Goal: Task Accomplishment & Management: Complete application form

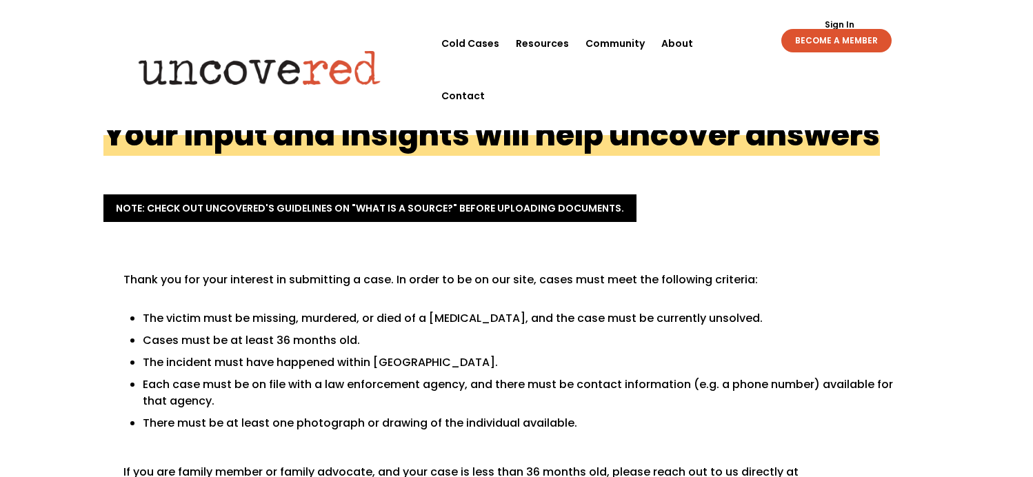
scroll to position [345, 0]
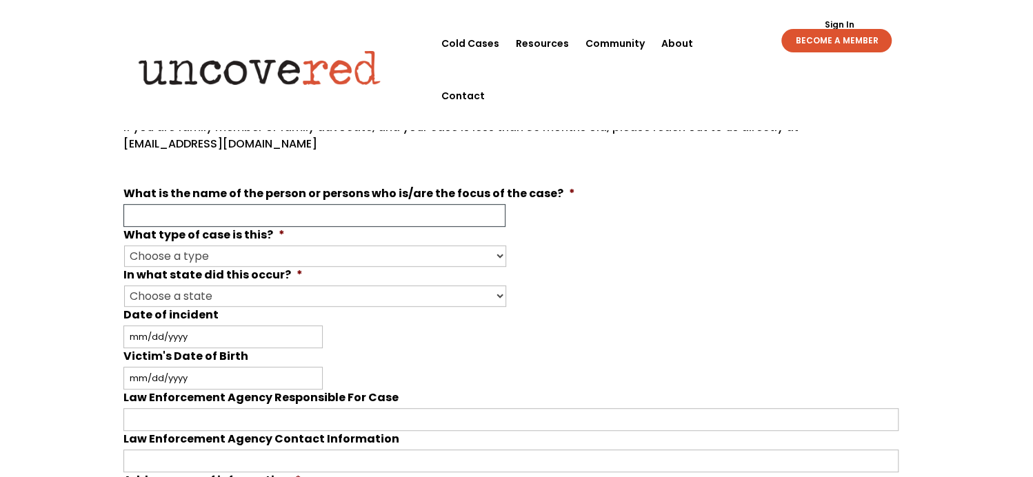
click at [285, 215] on input "What is the name of the person or persons who is/are the focus of the case? *" at bounding box center [314, 215] width 382 height 23
type input "SANTA [PERSON_NAME] [PERSON_NAME]"
click at [496, 256] on select "Choose a type Missing Murder [MEDICAL_DATA] Other" at bounding box center [315, 256] width 382 height 21
select select "Murder"
click at [124, 246] on select "Choose a type Missing Murder [MEDICAL_DATA] Other" at bounding box center [315, 256] width 382 height 21
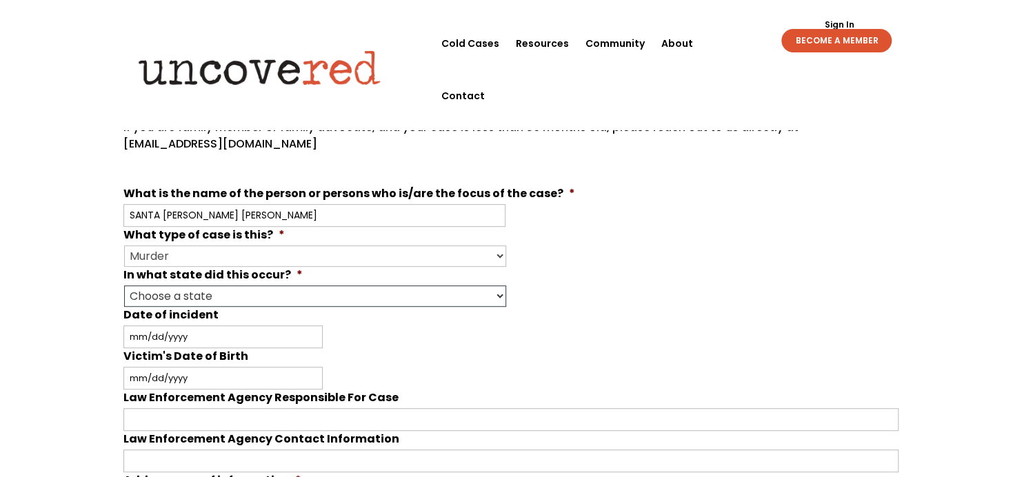
click at [495, 295] on select "Choose a state Outside of the U.S. [US_STATE] [US_STATE] [US_STATE] [US_STATE] …" at bounding box center [315, 296] width 382 height 21
select select "[US_STATE]"
click at [124, 286] on select "Choose a state Outside of the U.S. [US_STATE] [US_STATE] [US_STATE] [US_STATE] …" at bounding box center [315, 296] width 382 height 21
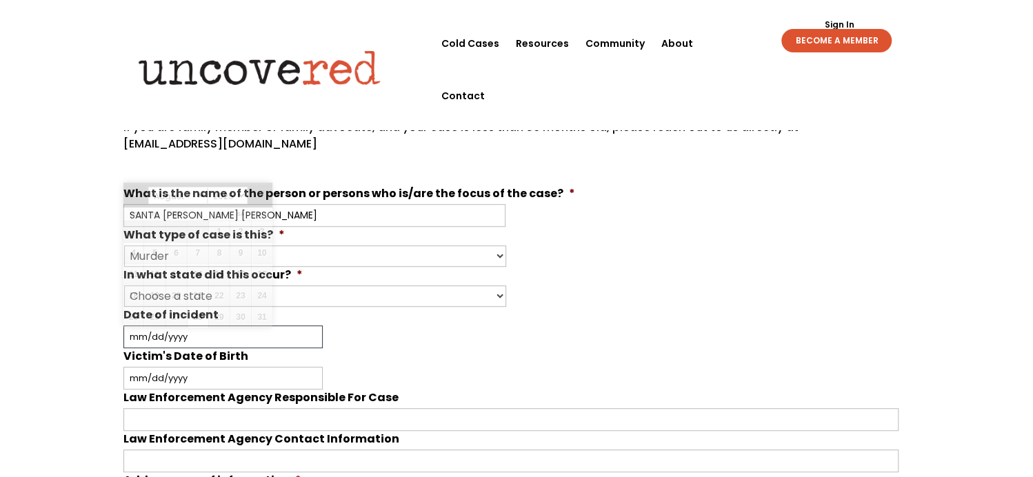
click at [229, 330] on input "Date of incident" at bounding box center [222, 337] width 199 height 23
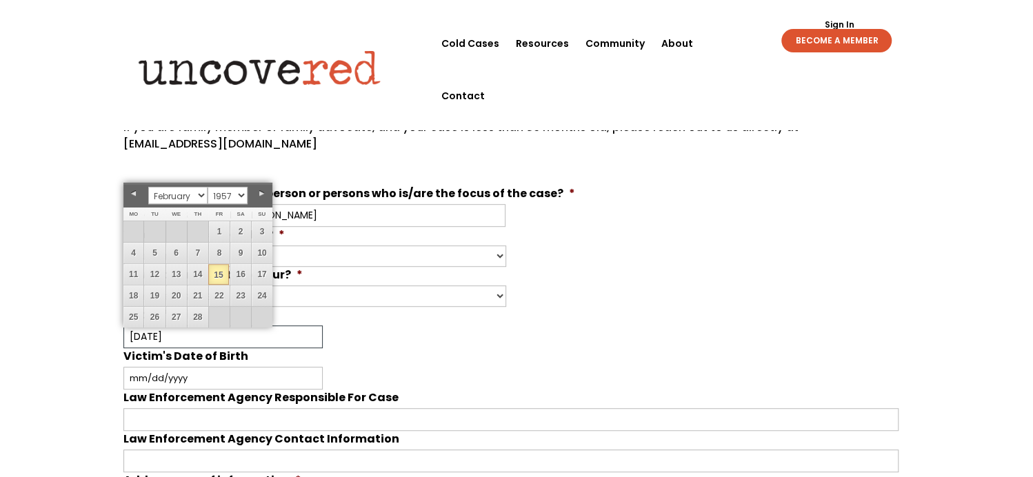
type input "[DATE]"
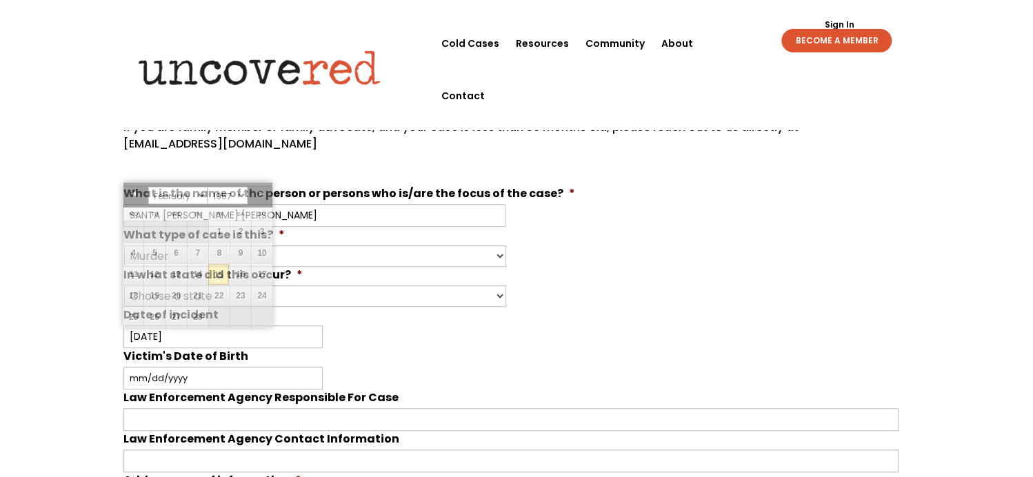
click at [363, 348] on li "Victim's Date of Birth MM slash DD slash YYYY" at bounding box center [516, 368] width 786 height 41
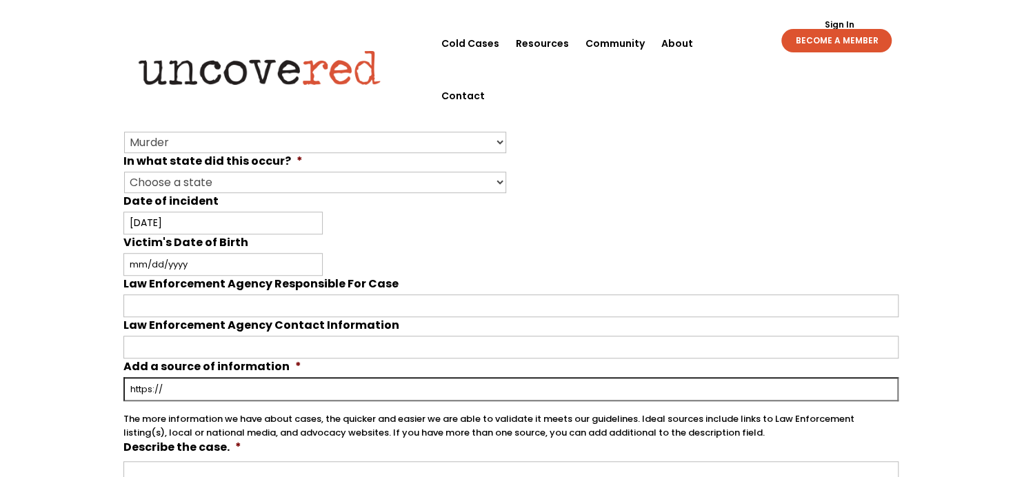
scroll to position [483, 0]
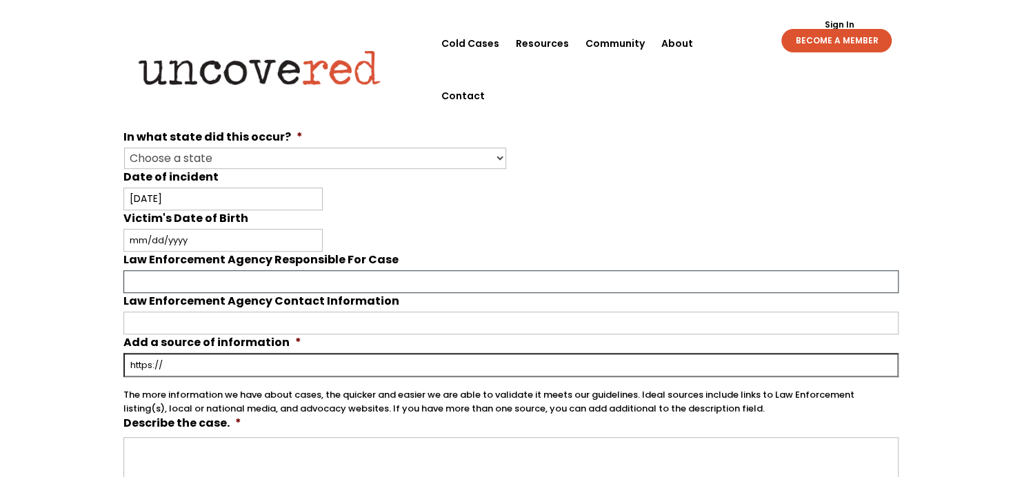
click at [261, 277] on input "Law Enforcement Agency Responsible For Case" at bounding box center [510, 281] width 775 height 23
paste input "[STREET_ADDRESS] (831) 420-5800"
drag, startPoint x: 415, startPoint y: 277, endPoint x: 317, endPoint y: 273, distance: 98.7
click at [317, 273] on input "[STREET_ADDRESS] (831) 420-5800" at bounding box center [510, 281] width 775 height 23
type input "[STREET_ADDRESS] (831) 420-5800"
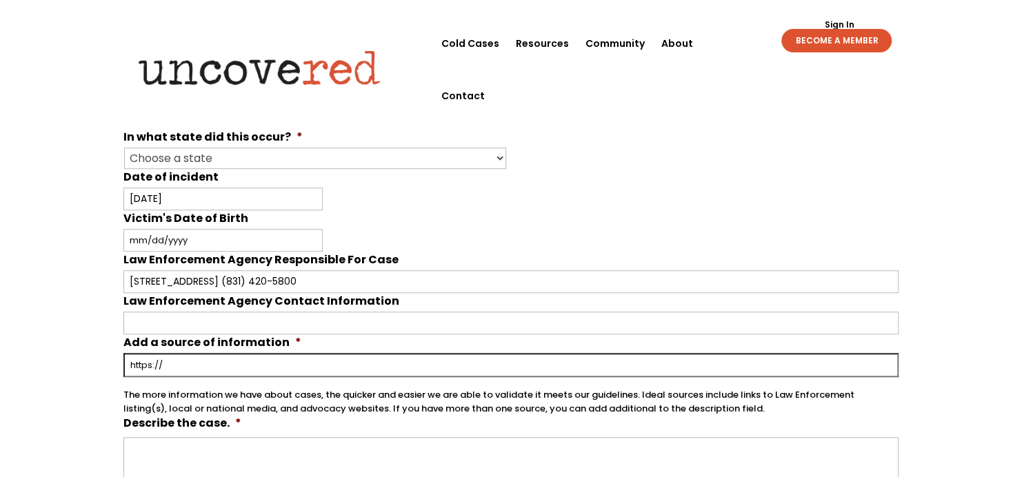
click at [254, 353] on input "Add a source of information *" at bounding box center [510, 365] width 775 height 24
click at [268, 317] on input "Law Enforcement Agency Contact Information" at bounding box center [510, 323] width 775 height 23
paste input "[PHONE_NUMBER]"
type input "[PHONE_NUMBER]"
drag, startPoint x: 434, startPoint y: 277, endPoint x: 321, endPoint y: 277, distance: 113.1
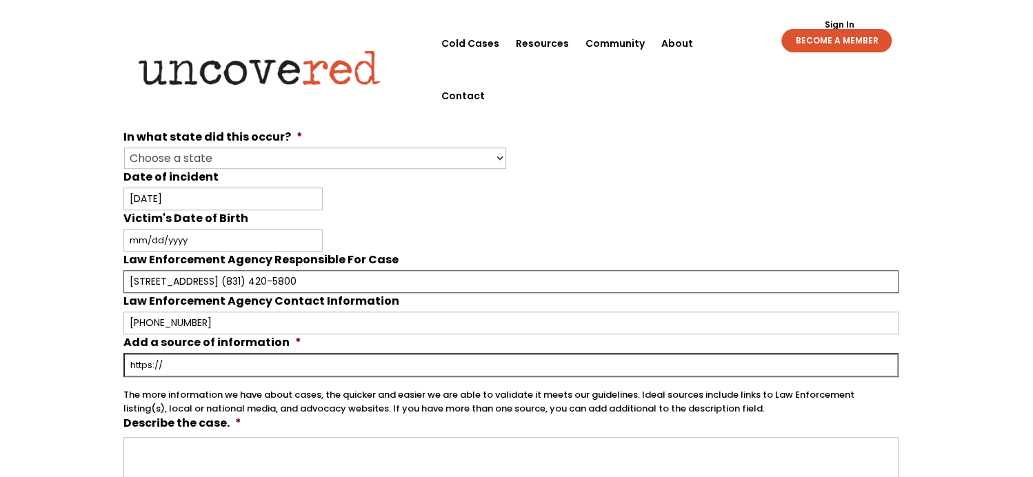
click at [321, 277] on input "[STREET_ADDRESS] (831) 420-5800" at bounding box center [510, 281] width 775 height 23
click at [130, 275] on input "[STREET_ADDRESS]" at bounding box center [510, 281] width 775 height 23
type input "SANTA [PERSON_NAME] POLICE DEPT. [STREET_ADDRESS]"
click at [201, 358] on input "Add a source of information *" at bounding box center [510, 365] width 775 height 24
click at [366, 364] on input "Add a source of information *" at bounding box center [510, 365] width 775 height 24
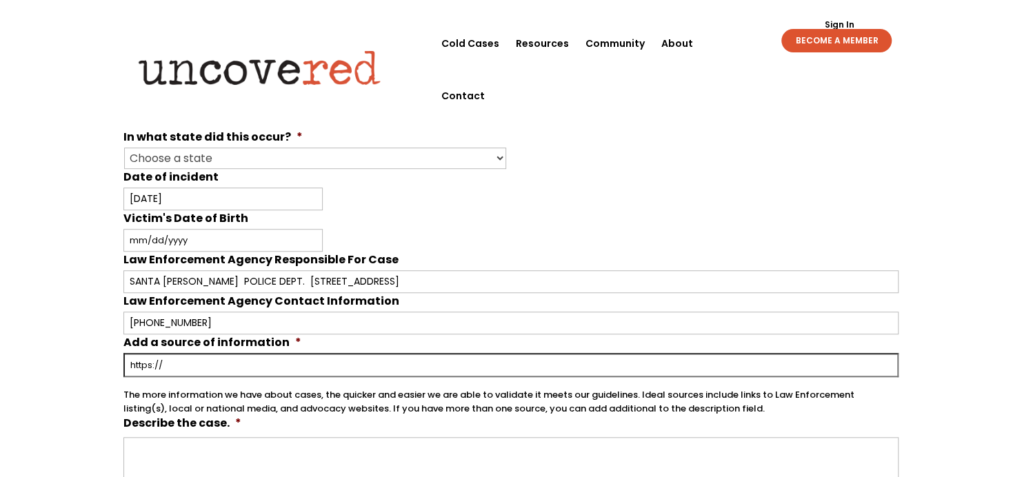
paste input "[URL][DOMAIN_NAME]"
type input "[URL][DOMAIN_NAME]"
click at [263, 446] on textarea "Describe the case. *" at bounding box center [510, 468] width 775 height 62
paste textarea "Santa [PERSON_NAME] [PERSON_NAME], 1957: Severed Head Found In [US_STATE] She h…"
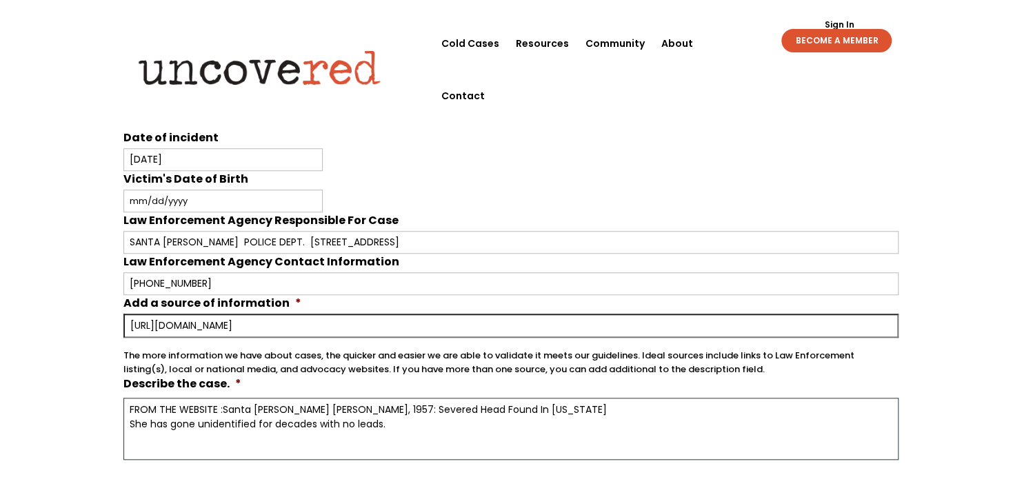
scroll to position [552, 0]
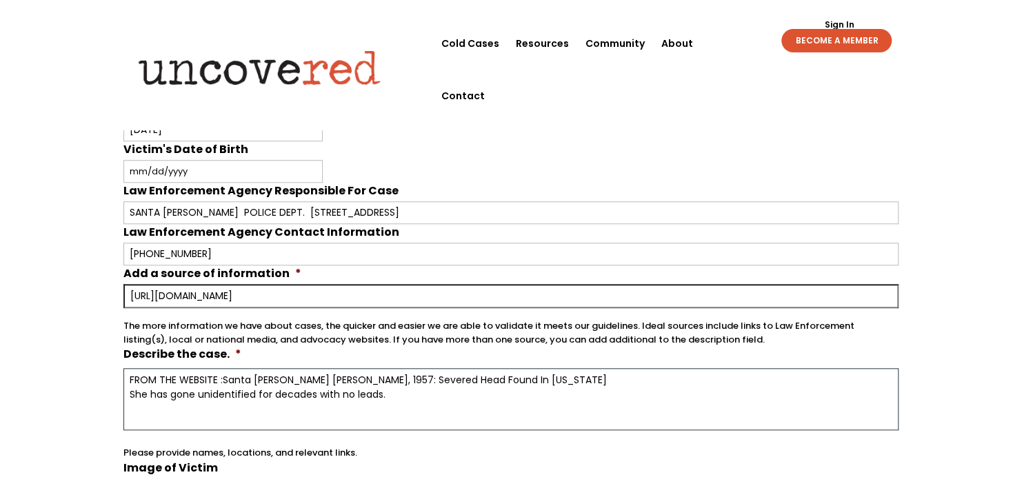
click at [221, 372] on textarea "FROM THE WEBSITE :Santa [PERSON_NAME] [PERSON_NAME], 1957: Severed Head Found I…" at bounding box center [510, 399] width 775 height 62
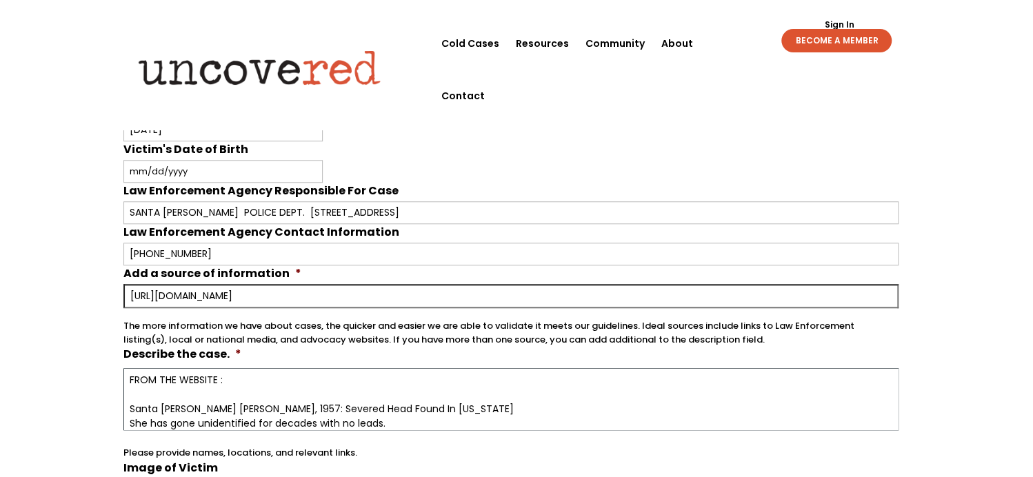
click at [444, 408] on textarea "FROM THE WEBSITE : Santa [PERSON_NAME] [PERSON_NAME], 1957: Severed Head Found …" at bounding box center [510, 399] width 775 height 62
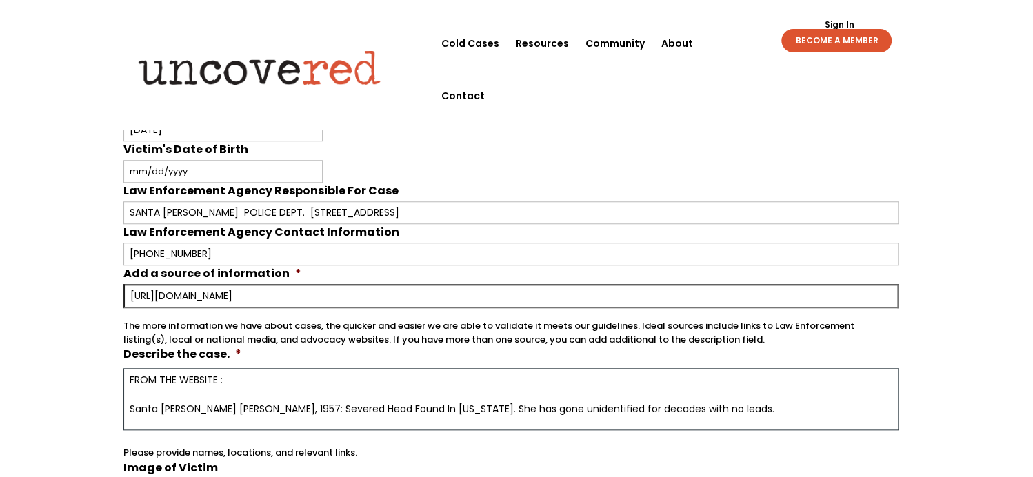
click at [266, 371] on textarea "FROM THE WEBSITE : Santa [PERSON_NAME] [PERSON_NAME], 1957: Severed Head Found …" at bounding box center [510, 399] width 775 height 62
paste textarea "[URL][DOMAIN_NAME]"
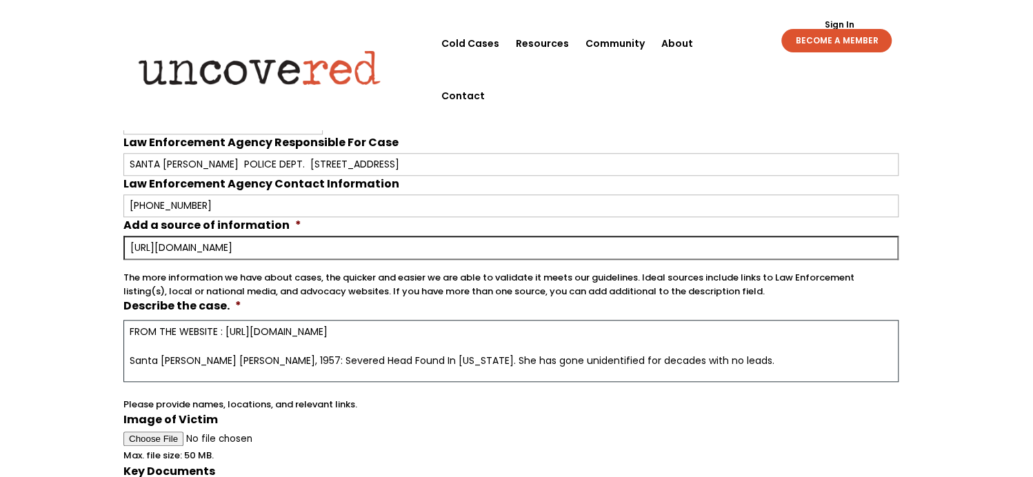
scroll to position [621, 0]
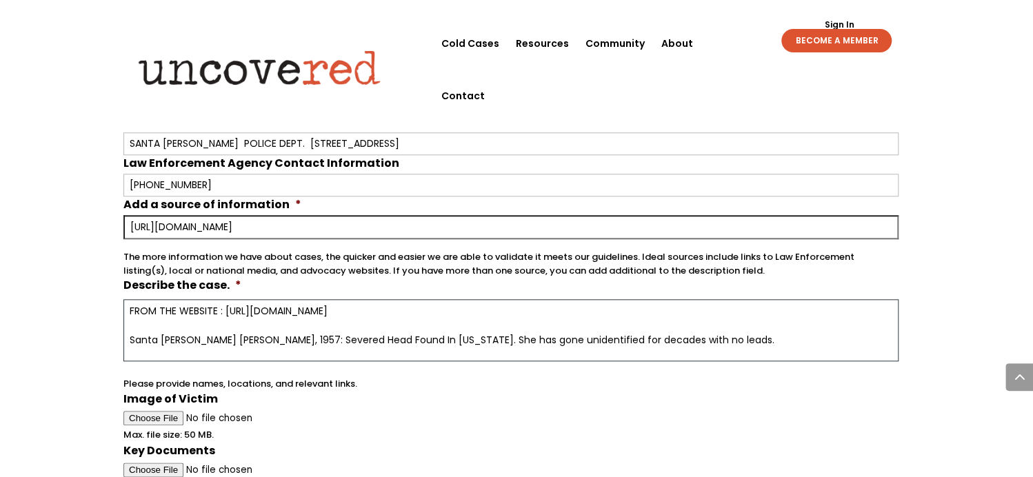
click at [693, 335] on textarea "FROM THE WEBSITE : [URL][DOMAIN_NAME] Santa [PERSON_NAME] [PERSON_NAME], 1957: …" at bounding box center [510, 330] width 775 height 62
paste textarea "A woman has remained unidentified for decades, and authorities have limited inf…"
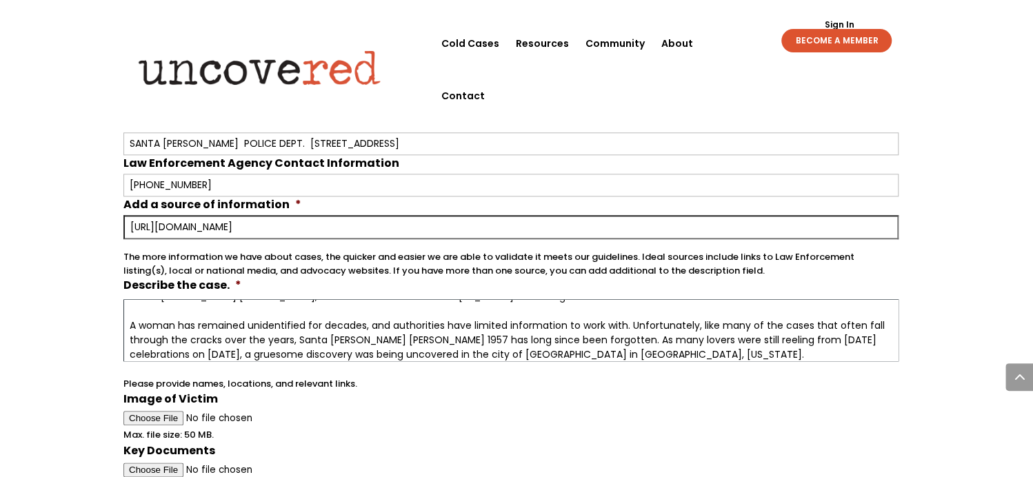
scroll to position [0, 0]
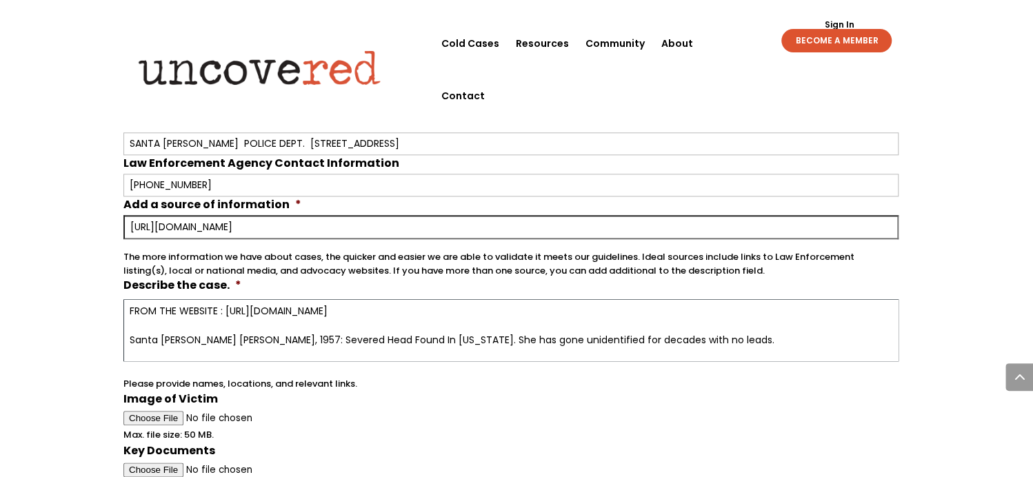
click at [766, 330] on textarea "FROM THE WEBSITE : [URL][DOMAIN_NAME] Santa [PERSON_NAME] [PERSON_NAME], 1957: …" at bounding box center [510, 330] width 775 height 62
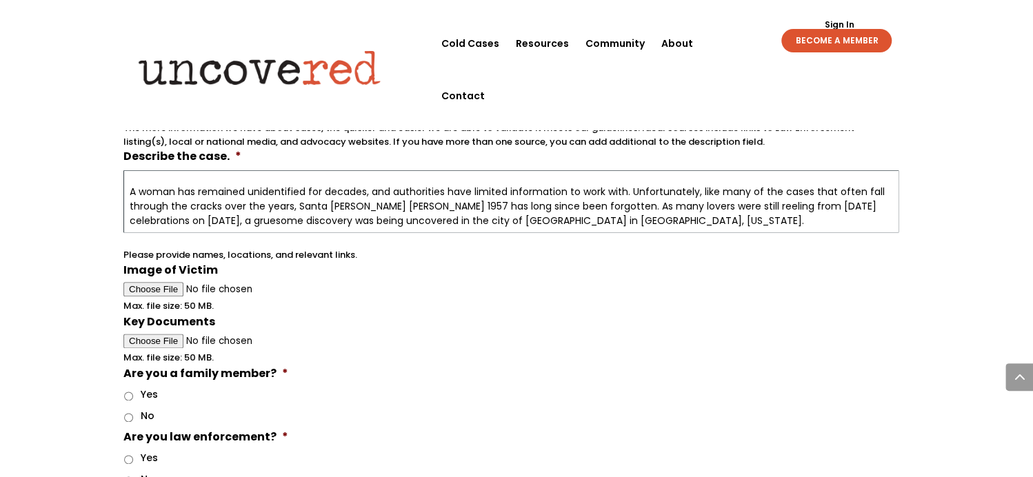
scroll to position [759, 0]
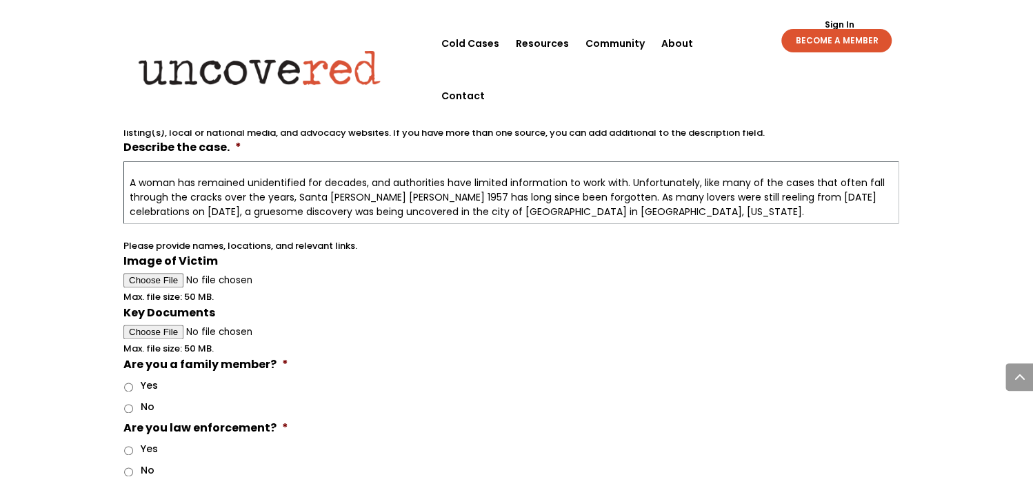
type textarea "FROM THE WEBSITE : [URL][DOMAIN_NAME] Santa [PERSON_NAME] [PERSON_NAME], 1957: …"
click at [124, 404] on input "No" at bounding box center [128, 408] width 9 height 9
radio input "true"
click at [128, 468] on input "No" at bounding box center [128, 472] width 9 height 9
radio input "true"
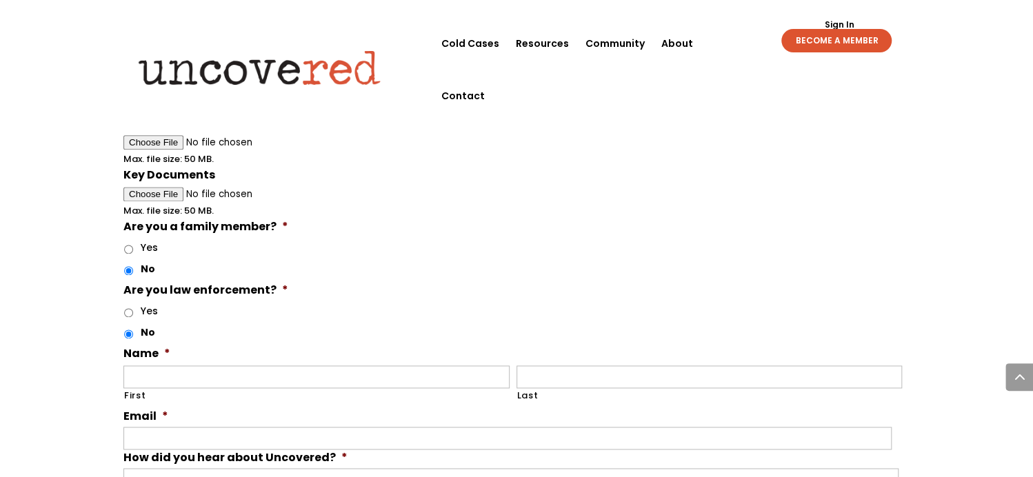
scroll to position [966, 0]
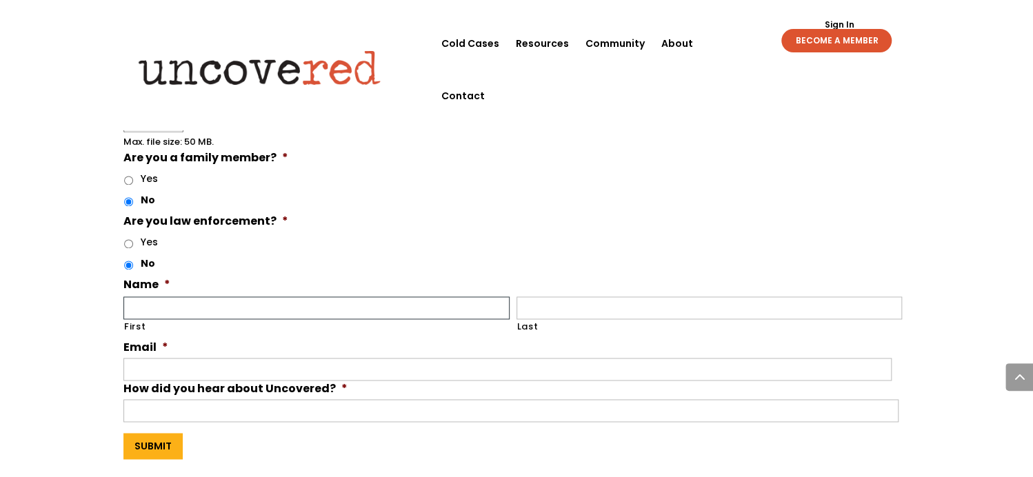
click at [284, 304] on input "First" at bounding box center [316, 308] width 386 height 23
type input "[PERSON_NAME]"
click at [146, 358] on input "Email *" at bounding box center [507, 369] width 768 height 23
type input "L"
type input "[EMAIL_ADDRESS][DOMAIN_NAME]"
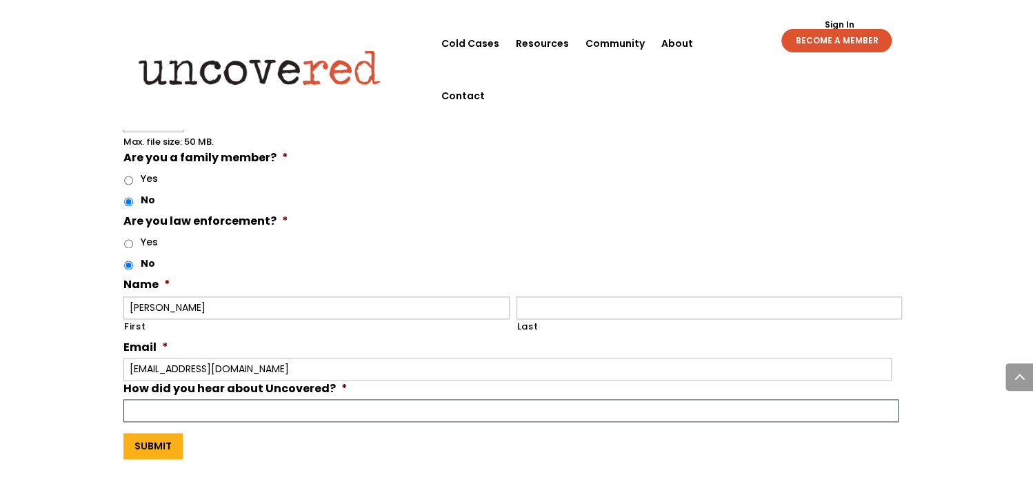
click at [186, 405] on input "How did you hear about Uncovered? *" at bounding box center [510, 410] width 775 height 23
drag, startPoint x: 192, startPoint y: 406, endPoint x: 198, endPoint y: 418, distance: 13.3
click at [193, 407] on input "VARIOUS SOOURCES." at bounding box center [510, 410] width 775 height 23
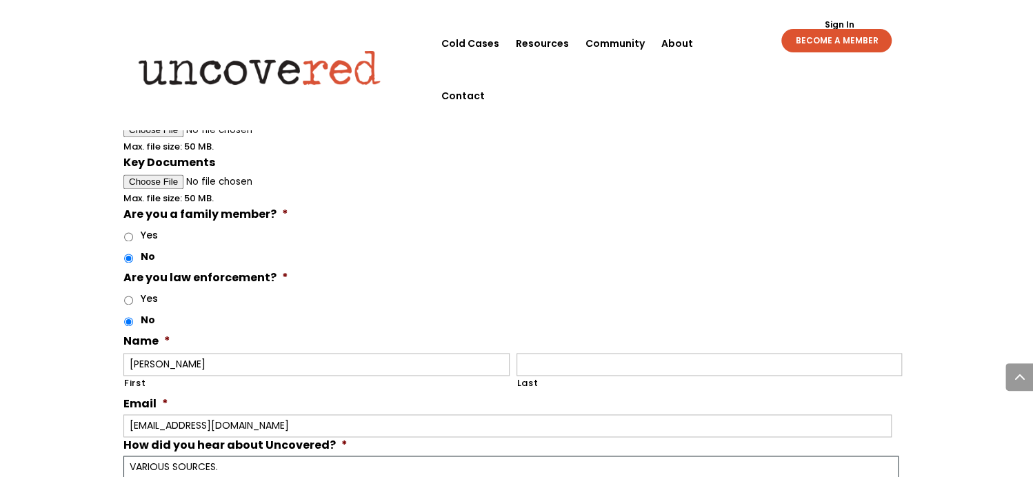
scroll to position [828, 0]
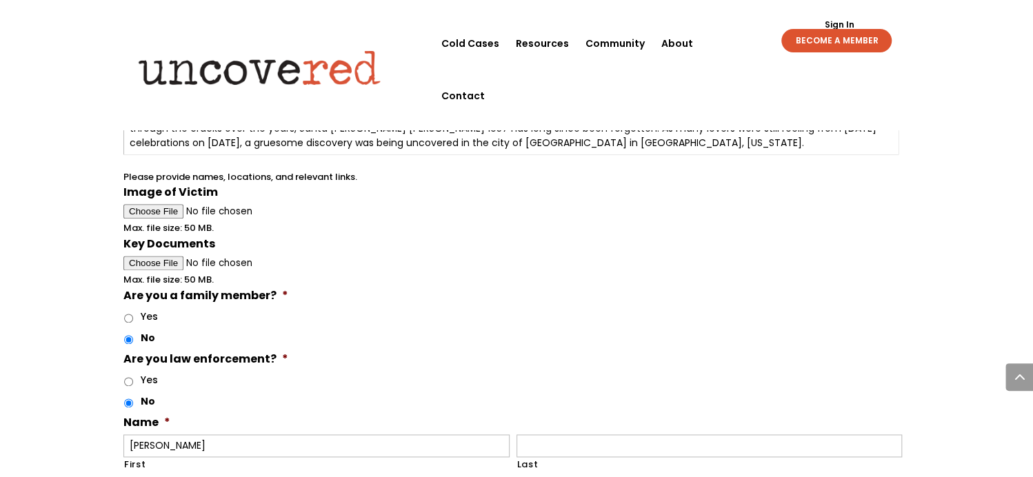
type input "VARIOUS SOURCES."
click at [165, 262] on span "Max. file size: 50 MB." at bounding box center [173, 274] width 101 height 24
click at [804, 137] on textarea "FROM THE WEBSITE : [URL][DOMAIN_NAME] Santa [PERSON_NAME] [PERSON_NAME], 1957: …" at bounding box center [510, 123] width 775 height 62
paste textarea "[URL][DOMAIN_NAME][DATE][US_STATE]"
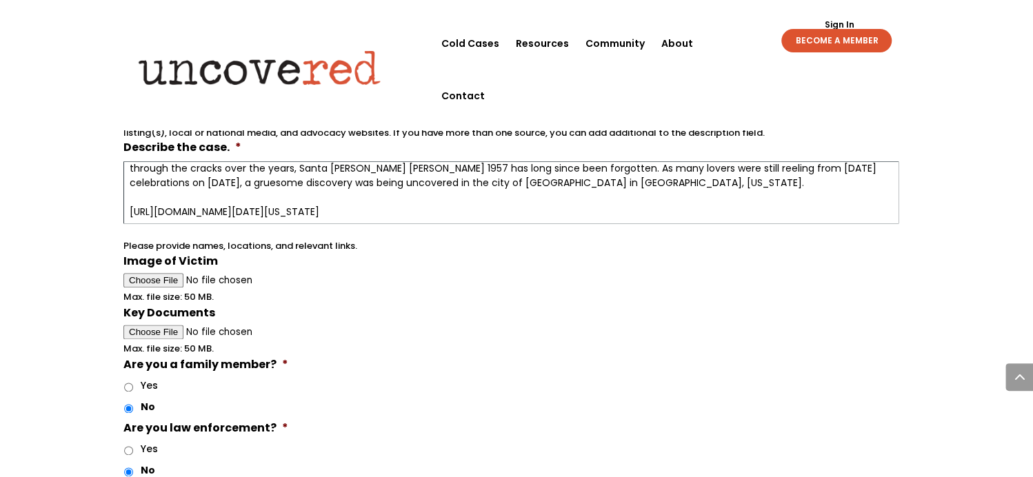
scroll to position [0, 0]
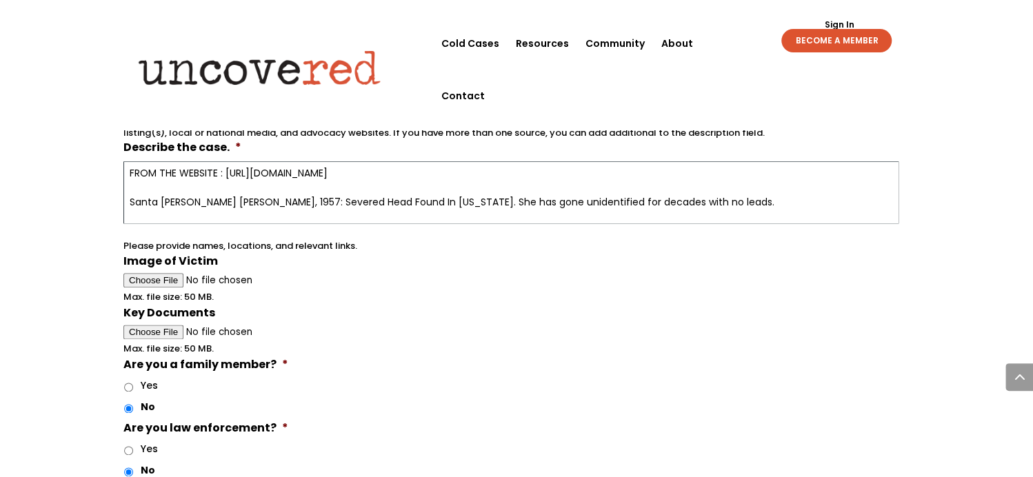
drag, startPoint x: 605, startPoint y: 210, endPoint x: 111, endPoint y: 143, distance: 498.4
click at [111, 143] on div "Your input and insights will help uncover answers Note: Check out Uncovered's g…" at bounding box center [516, 22] width 1033 height 1441
type textarea "FROM THE WEBSITE : [URL][DOMAIN_NAME] Santa [PERSON_NAME] [PERSON_NAME], 1957: …"
click at [155, 279] on span "Max. file size: 50 MB." at bounding box center [173, 291] width 101 height 24
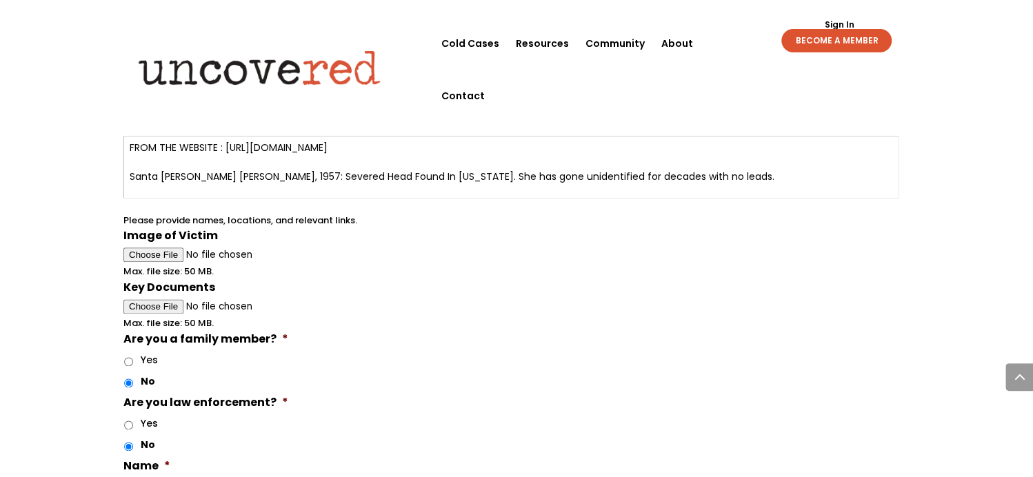
scroll to position [828, 0]
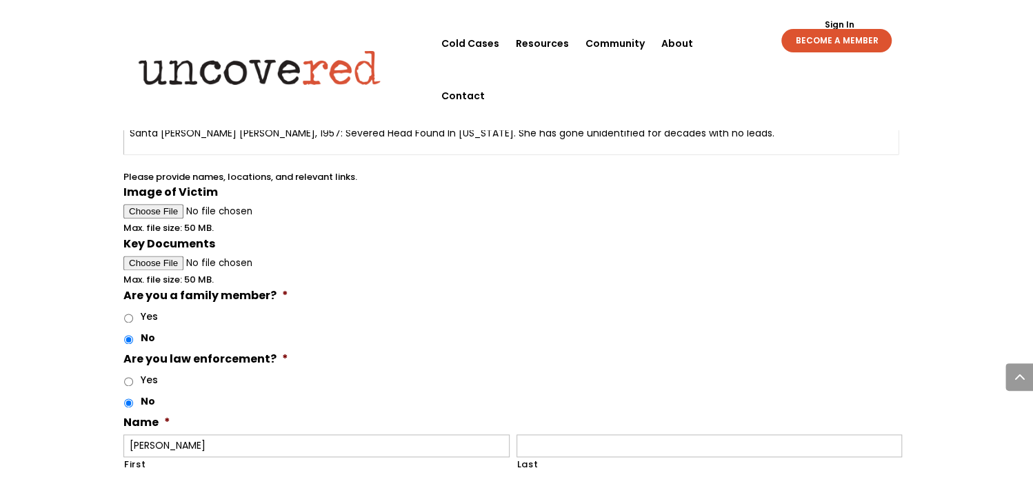
click at [158, 262] on span "Max. file size: 50 MB." at bounding box center [173, 274] width 101 height 24
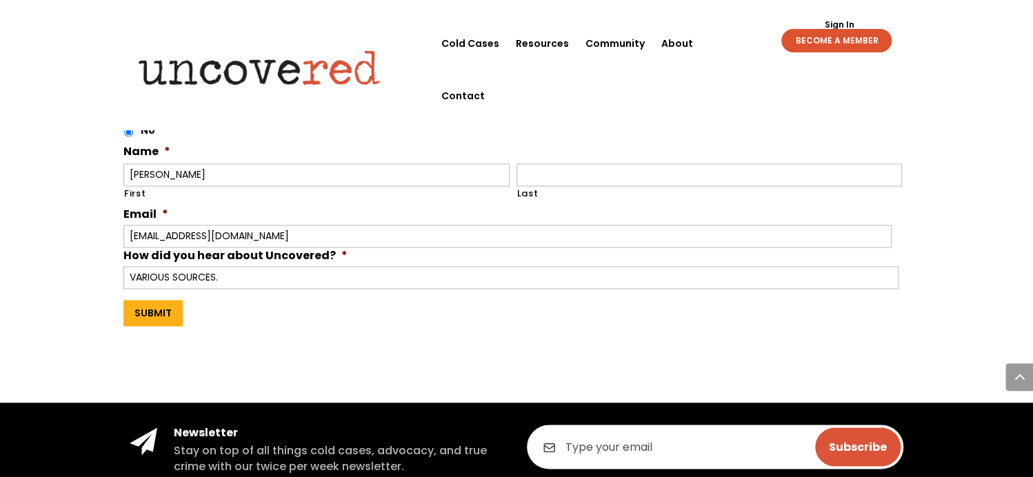
scroll to position [1104, 0]
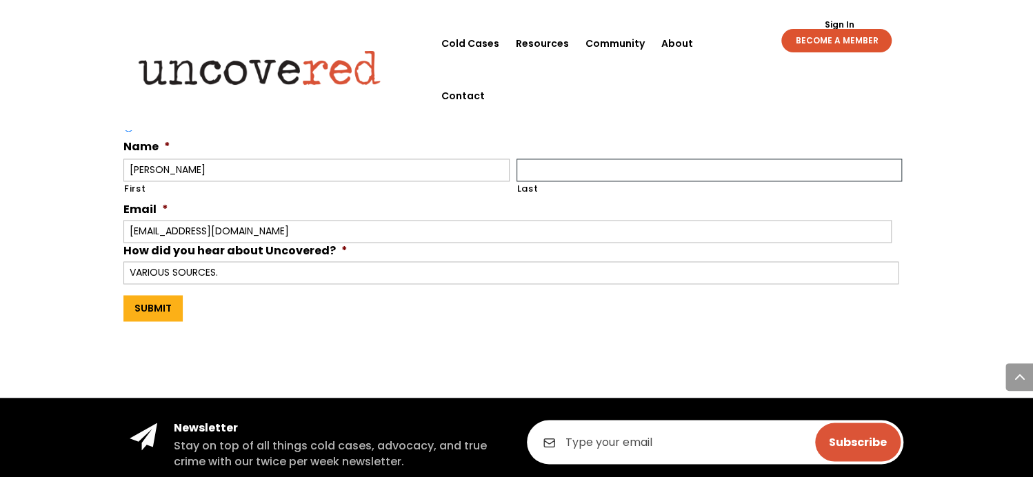
click at [551, 162] on input "Last" at bounding box center [710, 170] width 386 height 23
type input "[PERSON_NAME]"
click at [330, 167] on input "[PERSON_NAME]" at bounding box center [316, 170] width 386 height 23
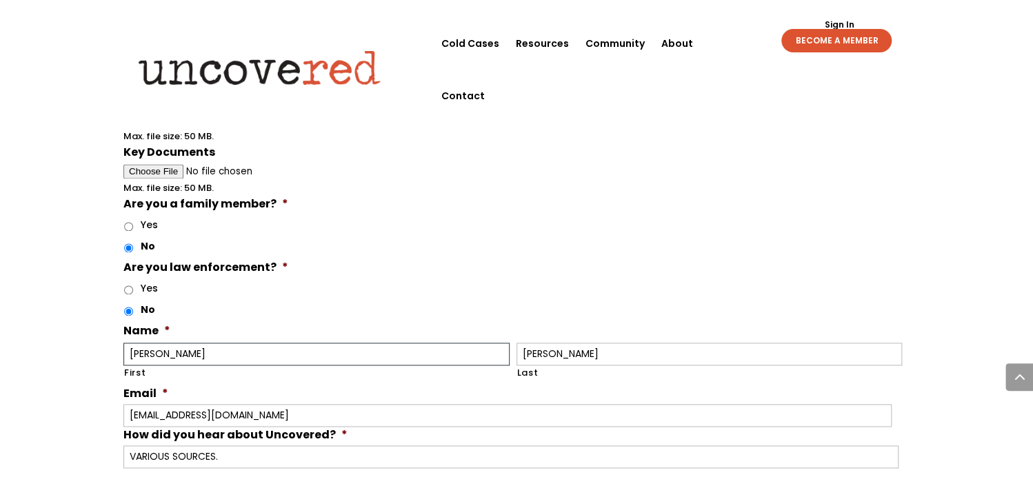
scroll to position [897, 0]
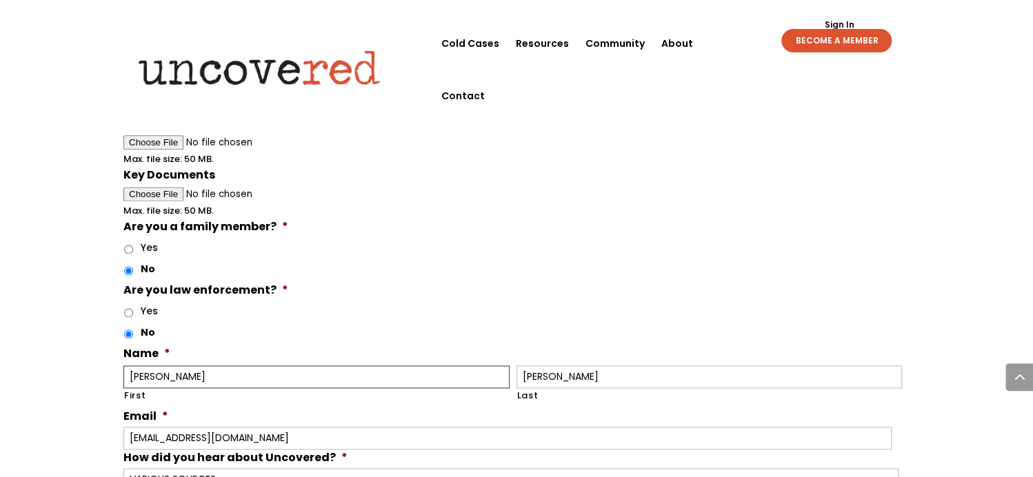
type input "[PERSON_NAME]"
click at [158, 187] on input "Key Documents" at bounding box center [510, 194] width 775 height 14
type input "C:\fakepath\[DATE] [PERSON_NAME] SANTA [PERSON_NAME].docx"
click at [173, 141] on span "Max. file size: 50 MB." at bounding box center [173, 153] width 101 height 24
click at [148, 135] on input "Image of Victim" at bounding box center [510, 142] width 775 height 14
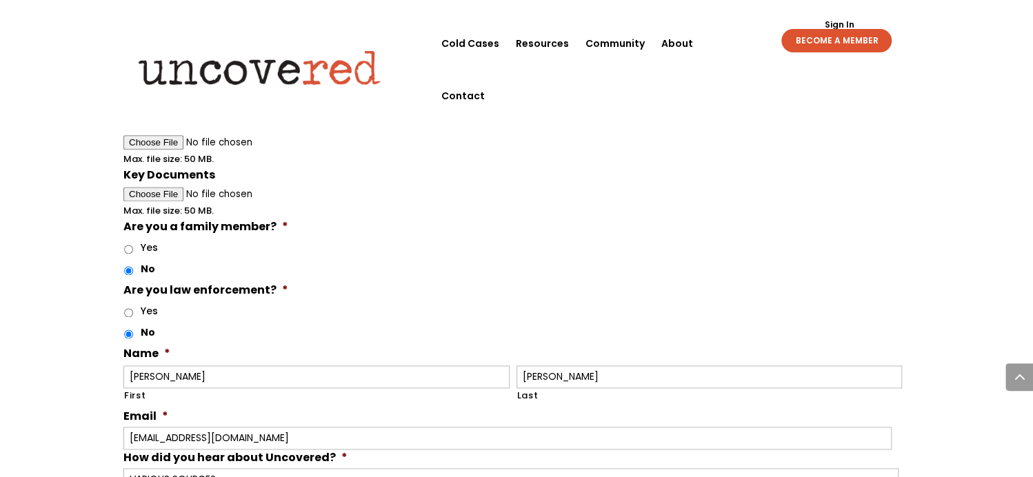
type input "C:\fakepath\DENTITION FOR 1957 SC CA [PERSON_NAME].jpg"
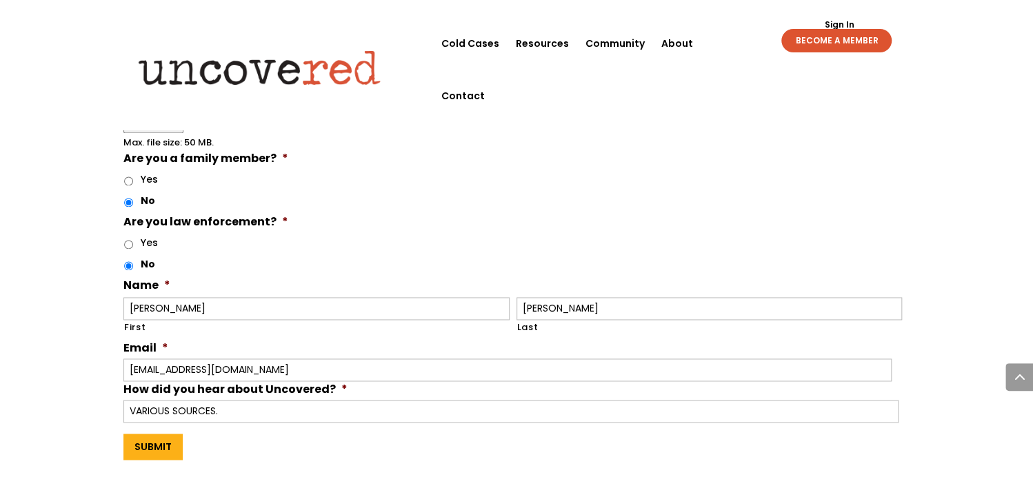
scroll to position [966, 0]
click at [161, 445] on input "Submit" at bounding box center [152, 446] width 59 height 26
click at [153, 439] on input "Submit" at bounding box center [152, 446] width 59 height 26
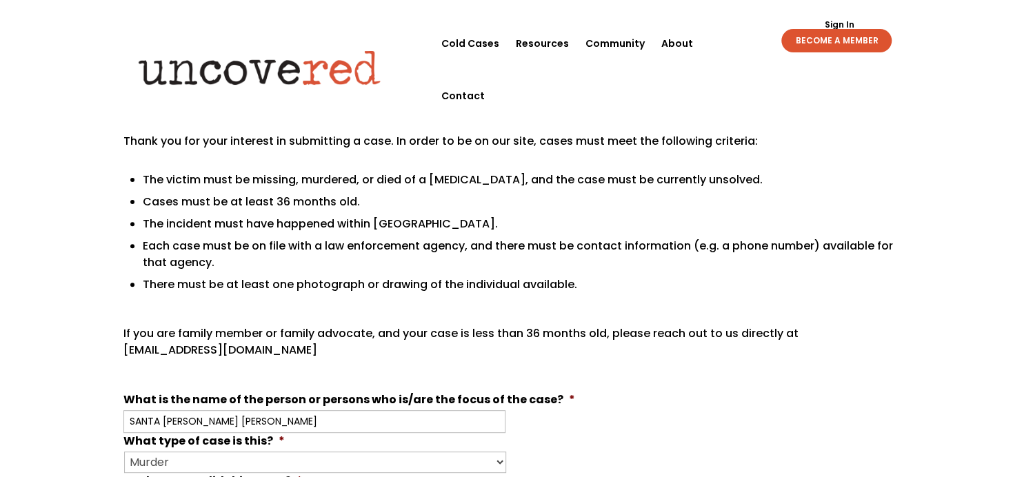
scroll to position [138, 0]
